Goal: Find specific page/section: Find specific page/section

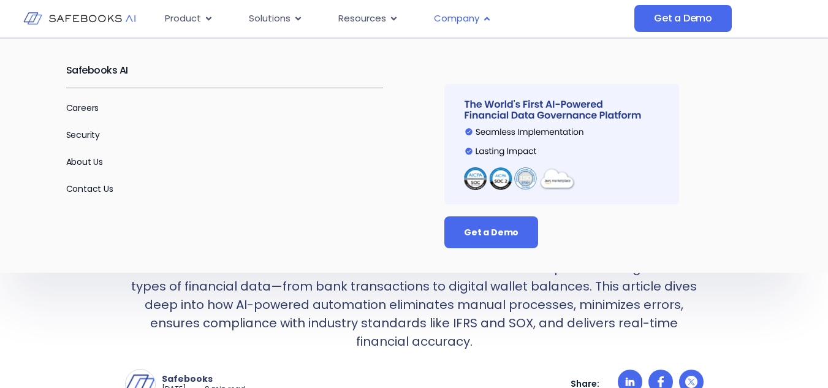
click at [455, 15] on span "Company" at bounding box center [456, 19] width 45 height 14
click at [78, 160] on link "About Us" at bounding box center [84, 162] width 37 height 12
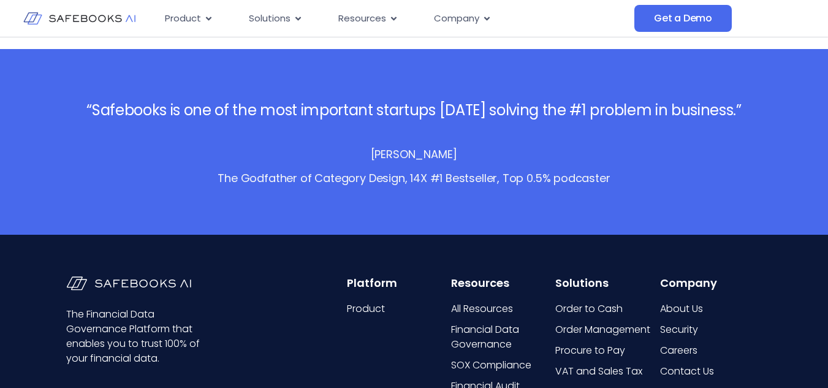
scroll to position [2451, 0]
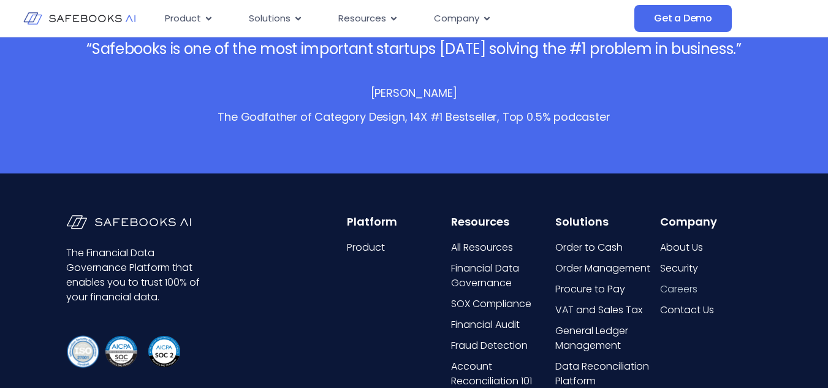
click at [663, 285] on span "Careers" at bounding box center [678, 289] width 37 height 15
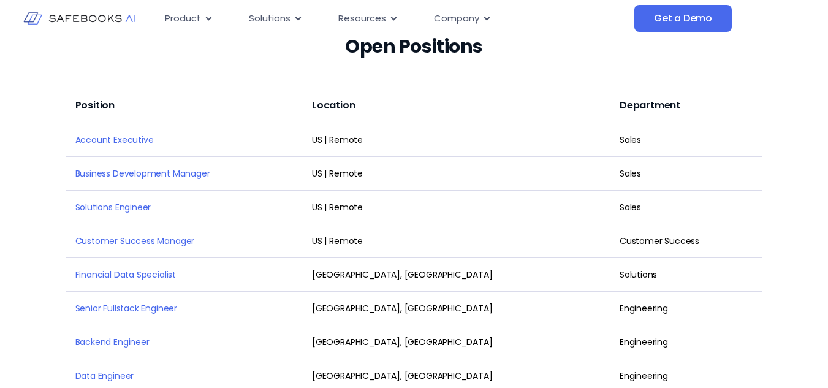
scroll to position [1042, 0]
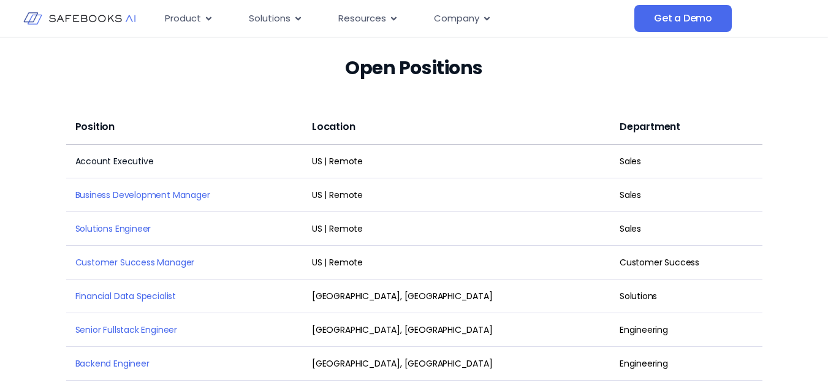
click at [105, 161] on link "Account Executive" at bounding box center [114, 161] width 78 height 12
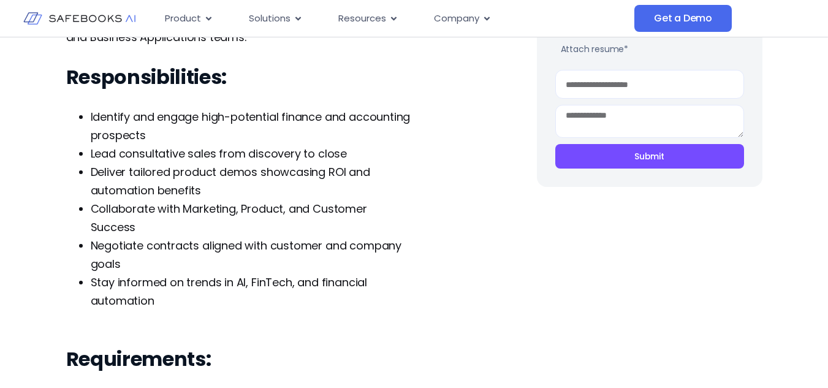
scroll to position [306, 0]
